Goal: Task Accomplishment & Management: Use online tool/utility

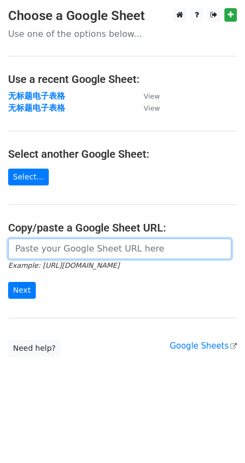
click at [26, 249] on input "url" at bounding box center [119, 249] width 223 height 21
paste input "https://docs.google.com/spreadsheets/d/1bqR4BNwDZsqm6ZnAYD4mQh-Vj0UKpO3dtMXiFrZ…"
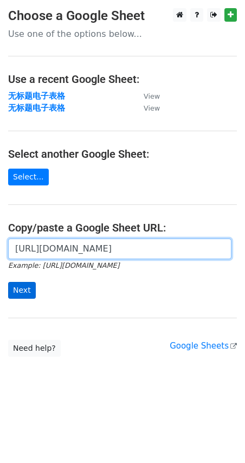
type input "https://docs.google.com/spreadsheets/d/1bqR4BNwDZsqm6ZnAYD4mQh-Vj0UKpO3dtMXiFrZ…"
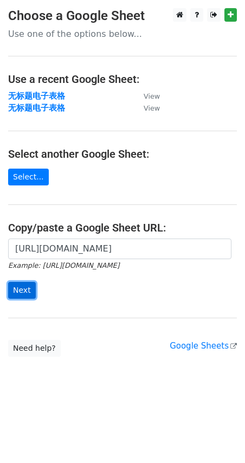
scroll to position [0, 0]
click at [23, 290] on input "Next" at bounding box center [22, 290] width 28 height 17
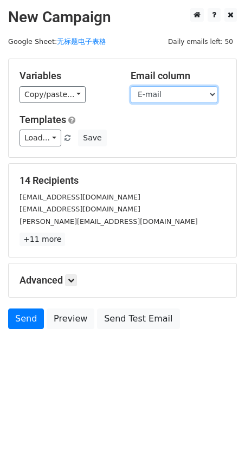
click at [200, 92] on select "Name E-mail" at bounding box center [174, 94] width 87 height 17
click at [131, 86] on select "Name E-mail" at bounding box center [174, 94] width 87 height 17
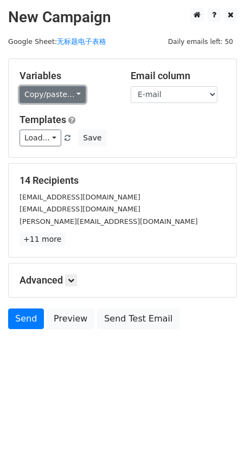
click at [82, 97] on link "Copy/paste..." at bounding box center [53, 94] width 66 height 17
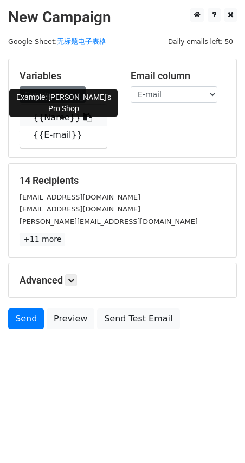
click at [67, 111] on link "{{Name}}" at bounding box center [63, 117] width 87 height 17
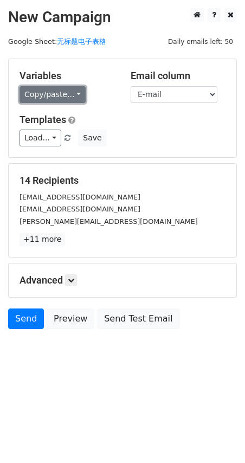
click at [77, 93] on link "Copy/paste..." at bounding box center [53, 94] width 66 height 17
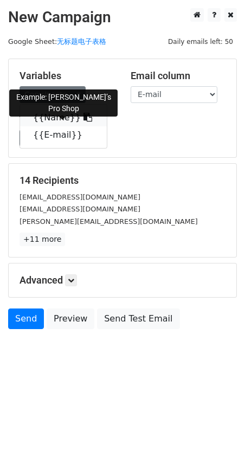
click at [62, 114] on link "{{Name}}" at bounding box center [63, 117] width 87 height 17
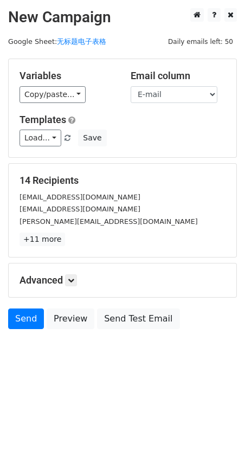
click at [66, 276] on h5 "Advanced" at bounding box center [123, 280] width 206 height 12
click at [72, 276] on link at bounding box center [71, 280] width 12 height 12
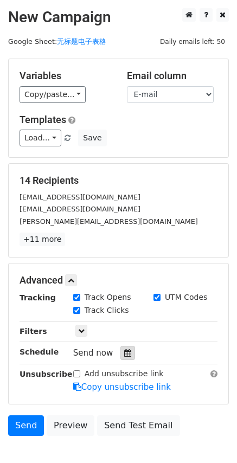
click at [123, 348] on div at bounding box center [127, 353] width 15 height 14
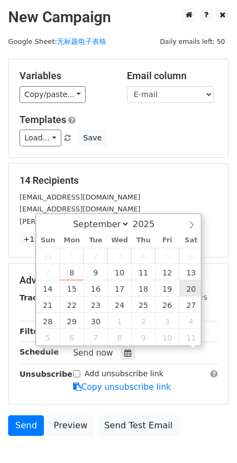
scroll to position [1, 0]
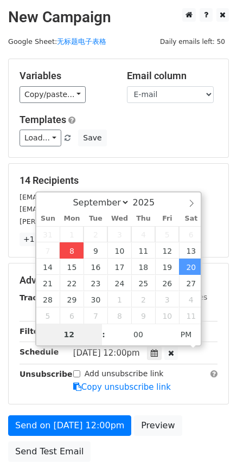
type input "[DATE] 17:59"
type input "05"
type input "59"
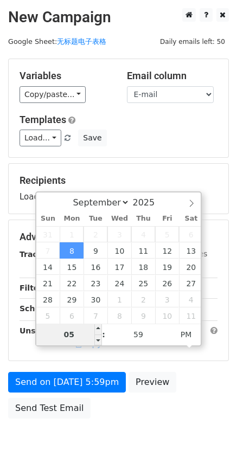
click at [78, 332] on input "05" at bounding box center [69, 335] width 66 height 22
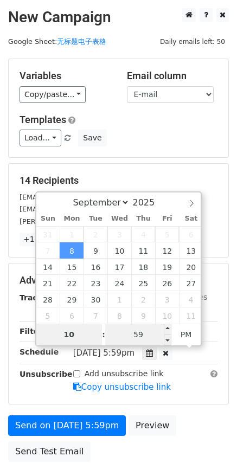
type input "10"
type input "[DATE] 22:59"
click at [153, 332] on input "59" at bounding box center [138, 335] width 66 height 22
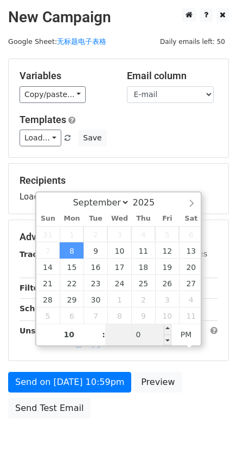
type input "00"
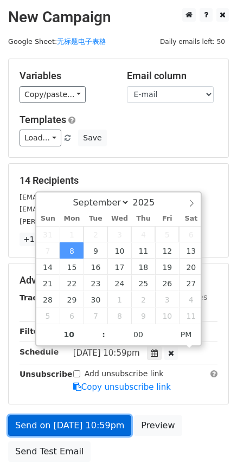
type input "[DATE] 22:00"
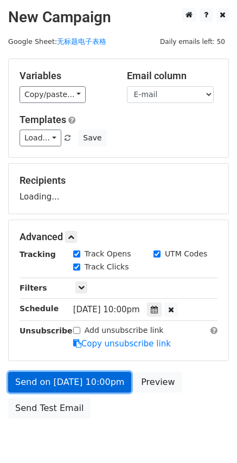
click at [34, 422] on div "Send on [DATE] 10:00pm Preview Send Test Email" at bounding box center [118, 398] width 237 height 52
